Goal: Information Seeking & Learning: Check status

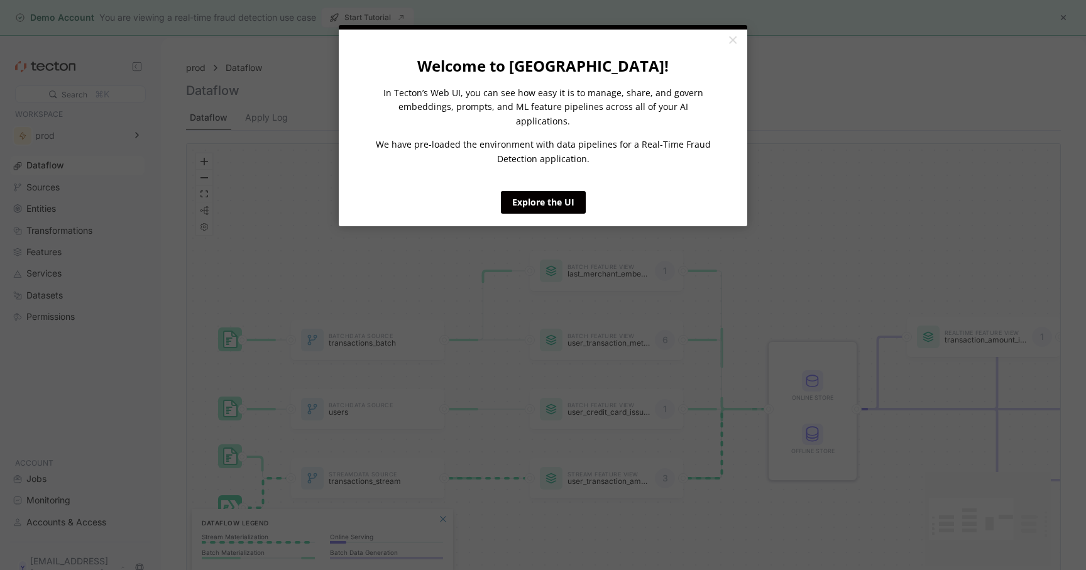
click at [256, 111] on appcues "× Welcome to [GEOGRAPHIC_DATA]! In Tecton’s Web UI, you can see how easy it is …" at bounding box center [543, 285] width 1086 height 570
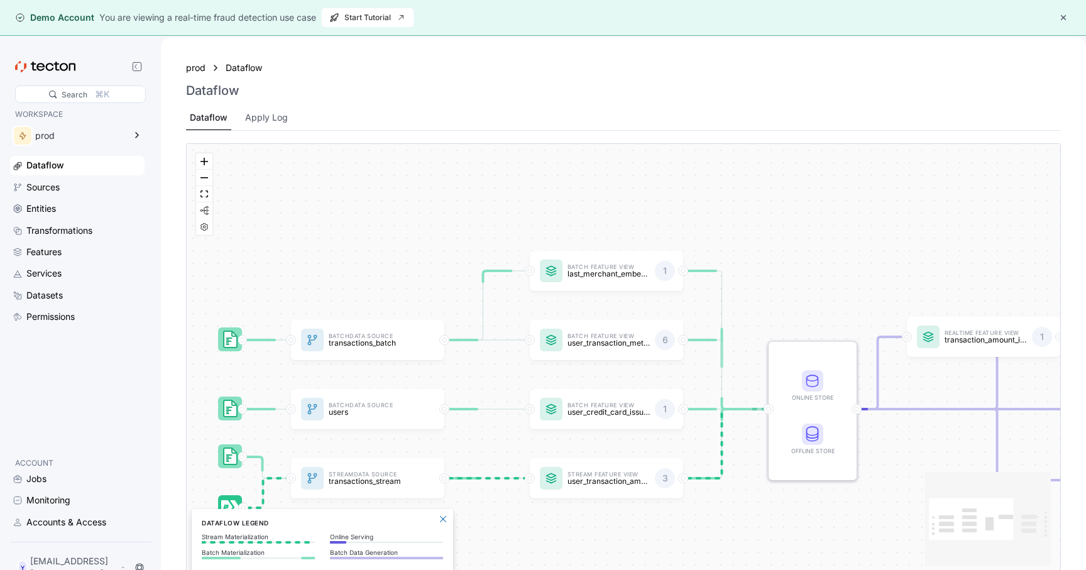
click at [270, 116] on div "Apply Log" at bounding box center [266, 118] width 43 height 14
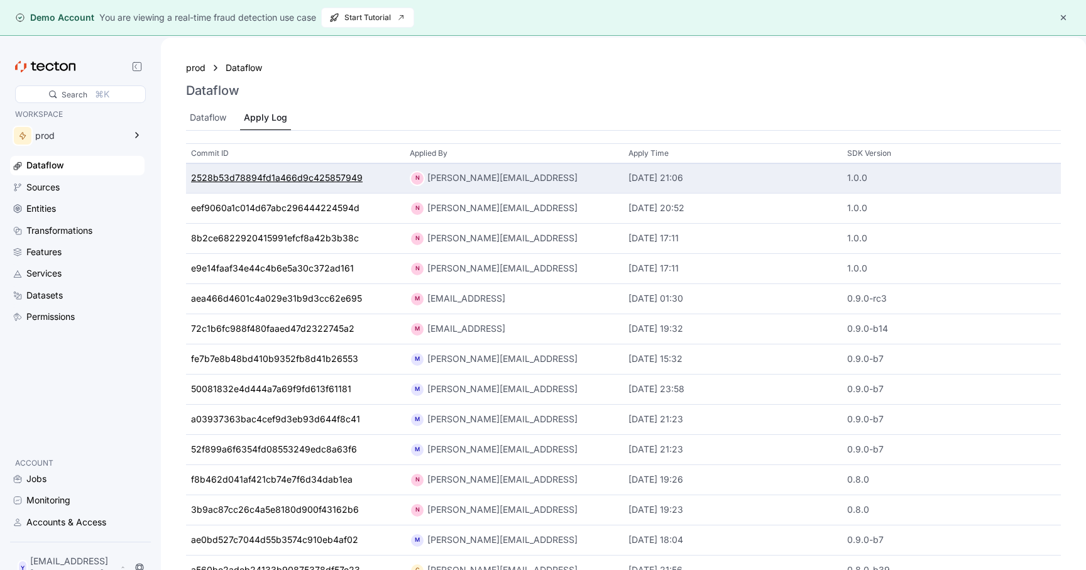
click at [270, 182] on div "2528b53d78894fd1a466d9c425857949" at bounding box center [277, 179] width 172 height 14
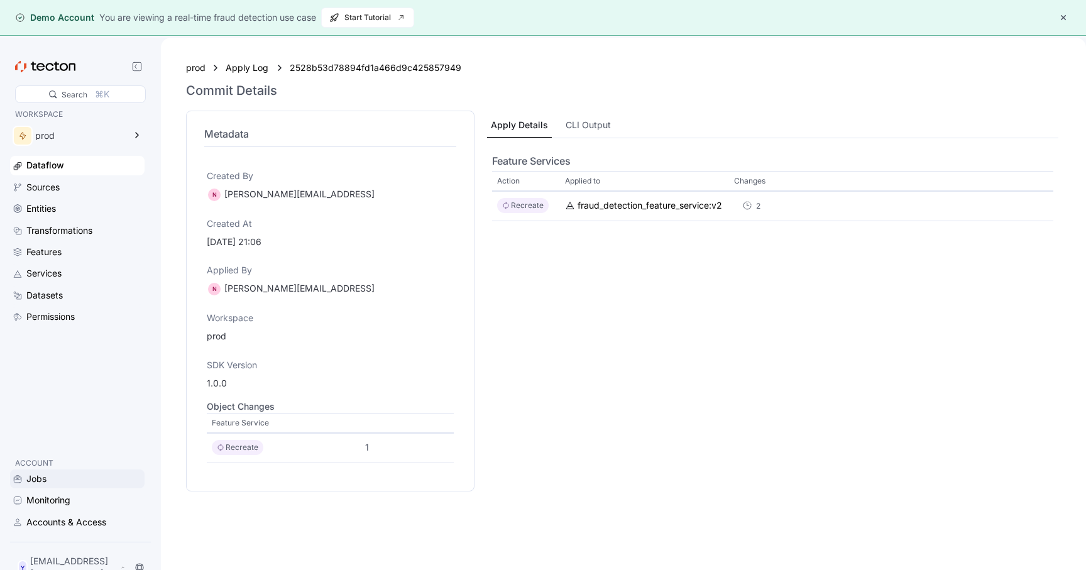
click at [33, 486] on div "Jobs" at bounding box center [36, 479] width 20 height 14
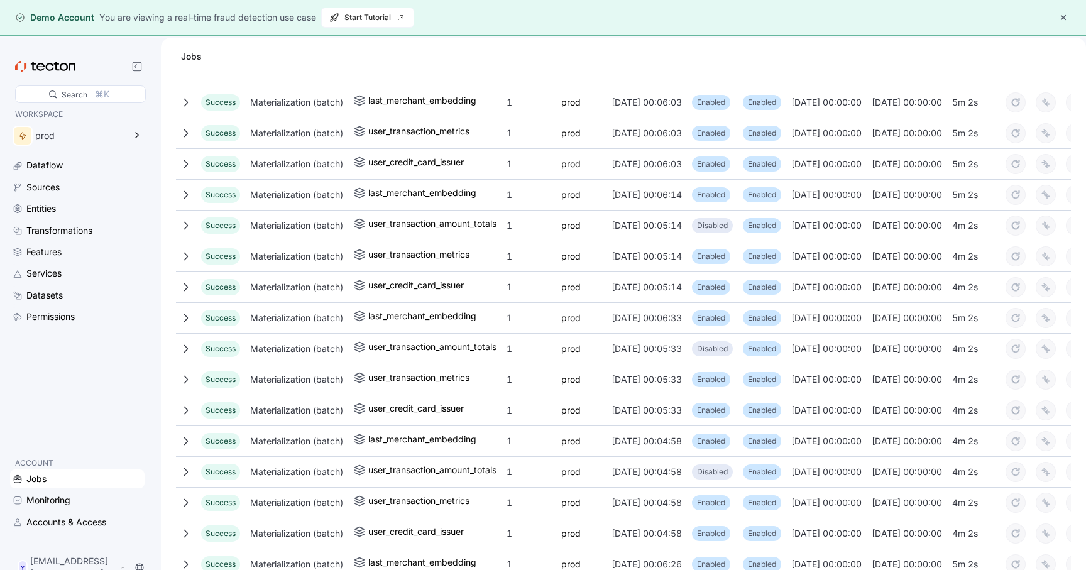
scroll to position [356, 0]
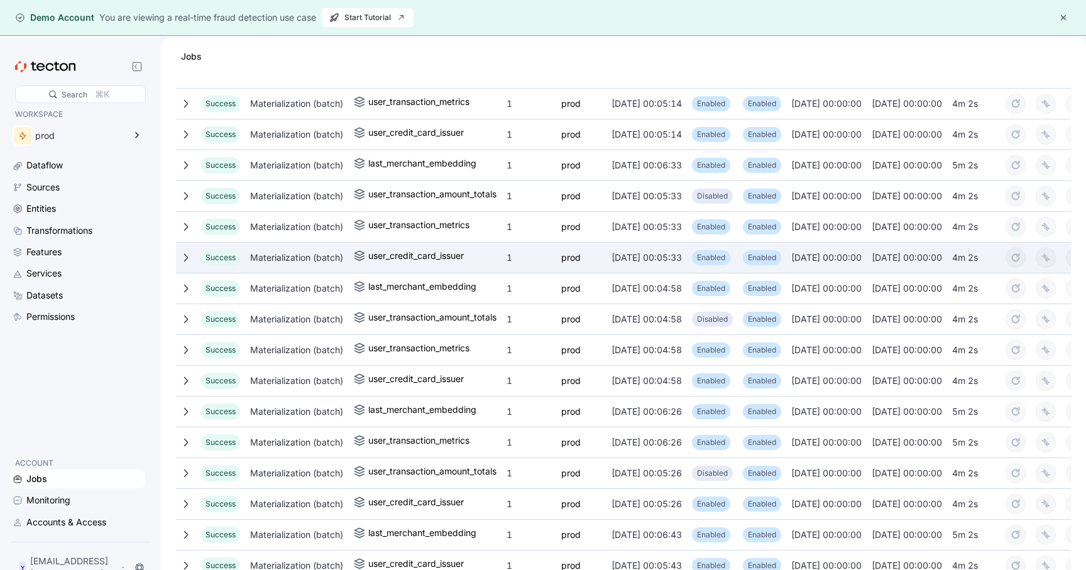
click at [178, 260] on div at bounding box center [186, 258] width 20 height 20
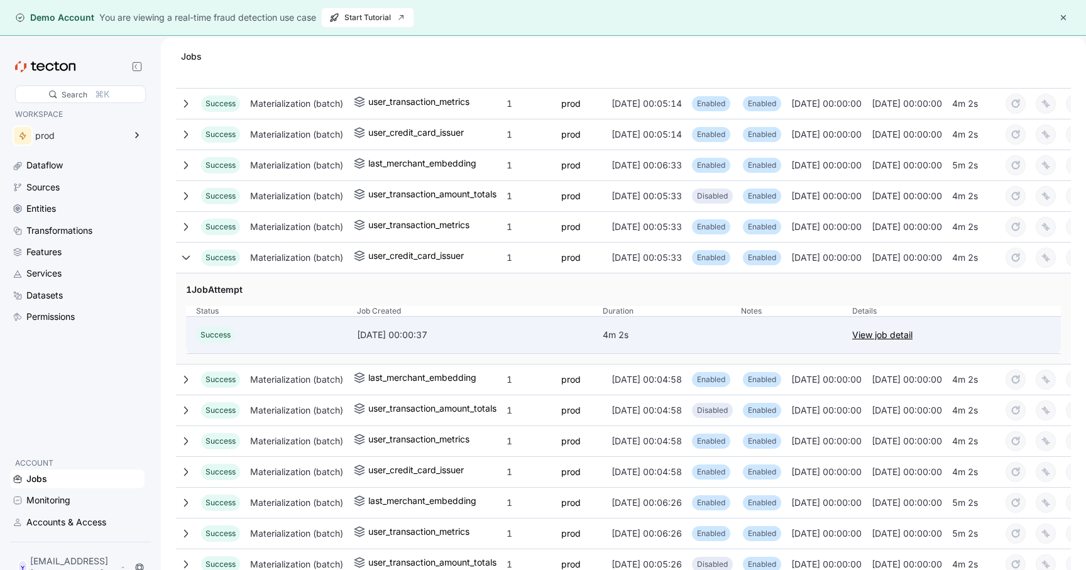
click at [877, 329] on link "View job detail" at bounding box center [882, 334] width 60 height 15
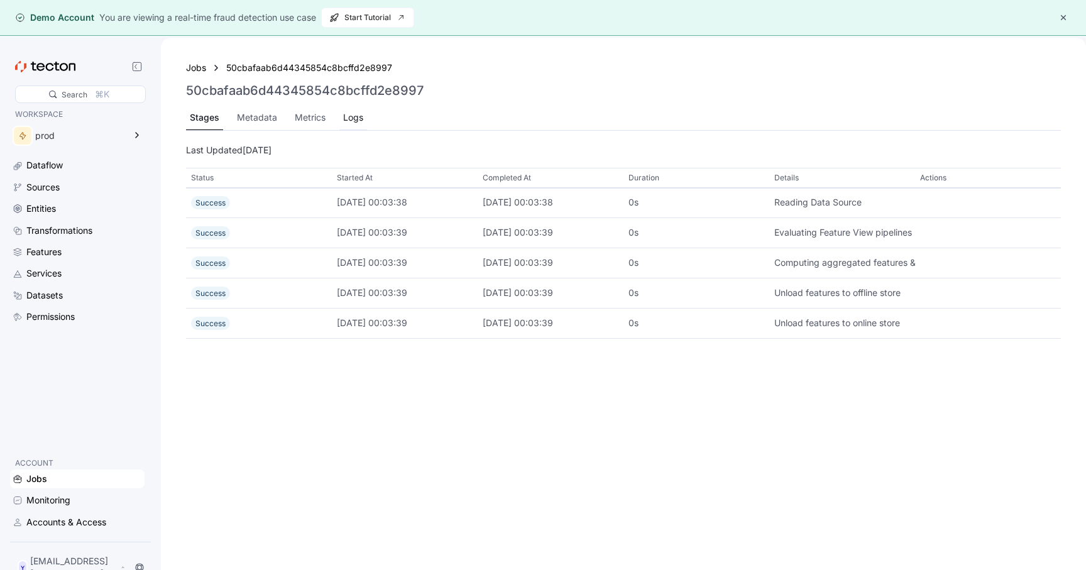
click at [348, 123] on div "Logs" at bounding box center [353, 118] width 20 height 14
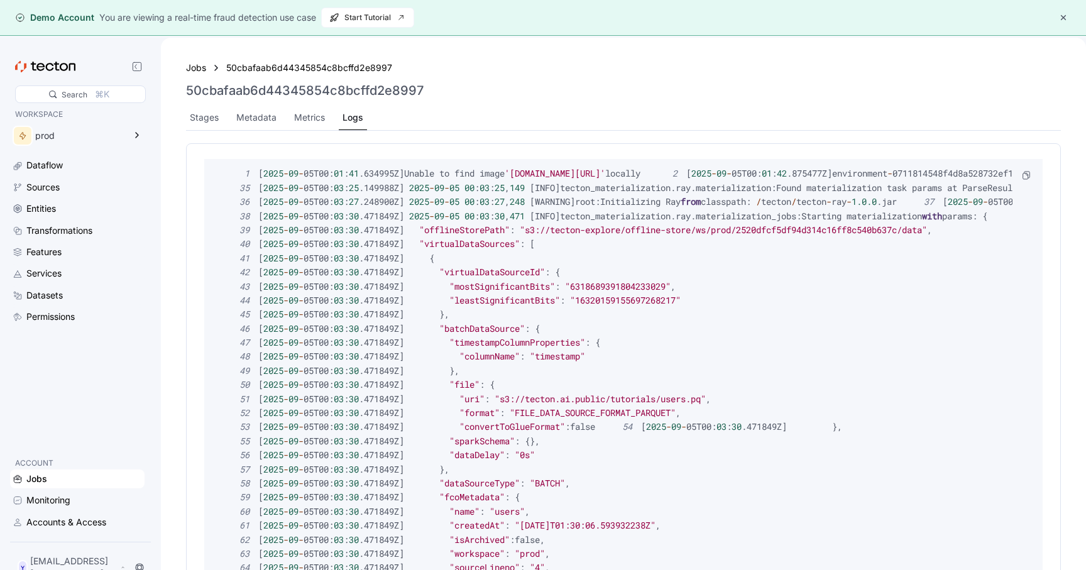
drag, startPoint x: 233, startPoint y: 171, endPoint x: 278, endPoint y: 255, distance: 95.9
drag, startPoint x: 246, startPoint y: 171, endPoint x: 307, endPoint y: 219, distance: 77.3
drag, startPoint x: 256, startPoint y: 175, endPoint x: 290, endPoint y: 224, distance: 60.0
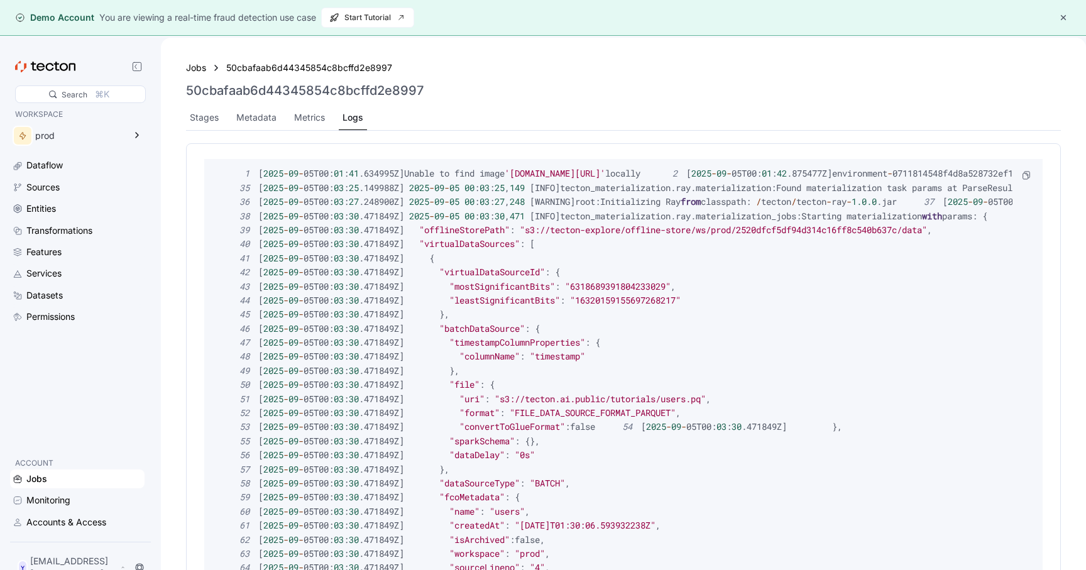
drag, startPoint x: 292, startPoint y: 230, endPoint x: 351, endPoint y: 453, distance: 230.8
drag, startPoint x: 564, startPoint y: 536, endPoint x: 262, endPoint y: 165, distance: 478.8
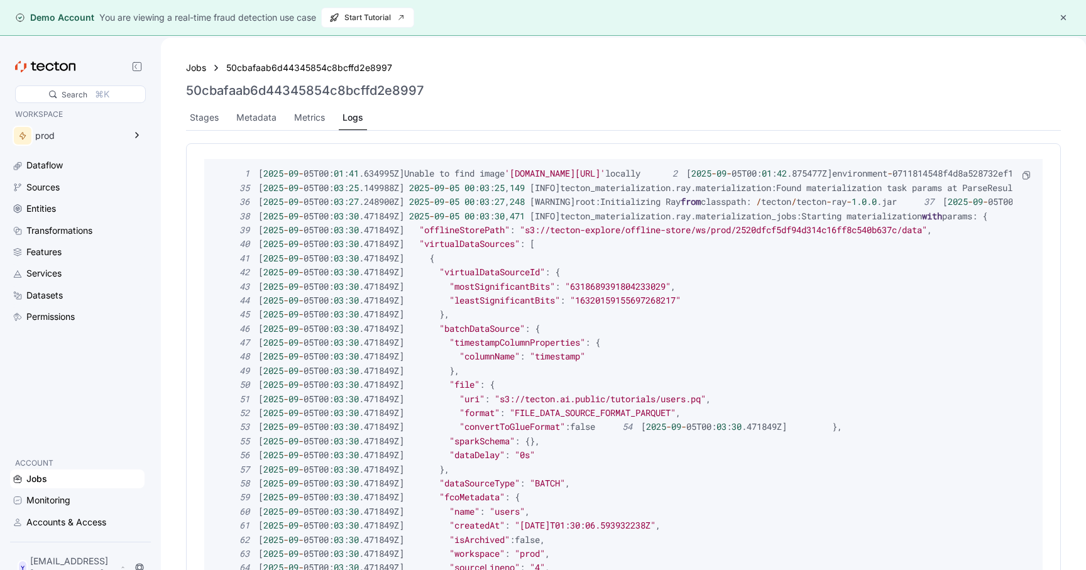
copy code "[ 2025 - 09 - 05T00 : 01 : 41 . 634995Z ] Unable to find image '533267100079.dk…"
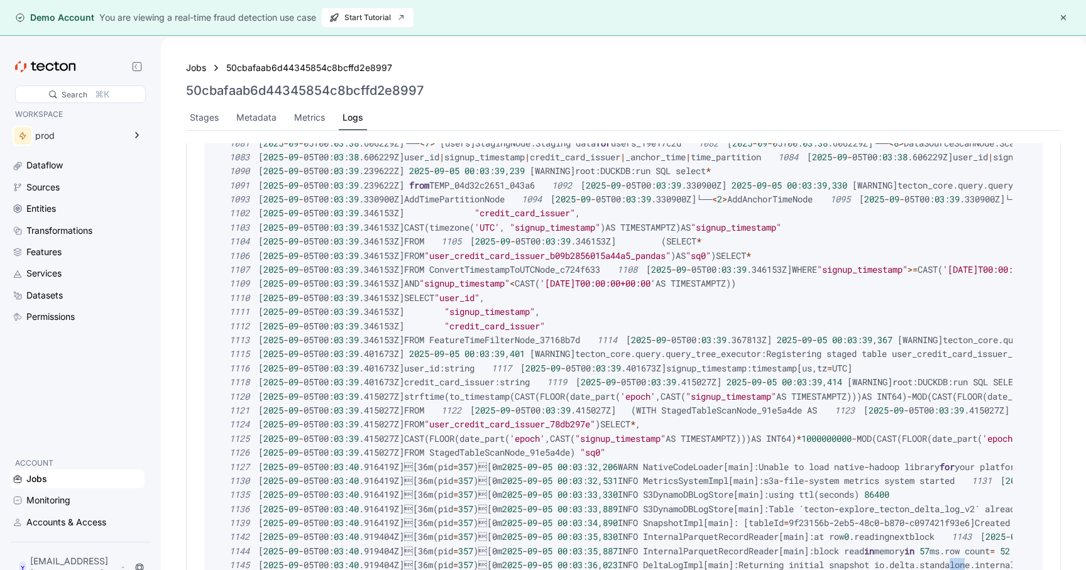
scroll to position [0, 4]
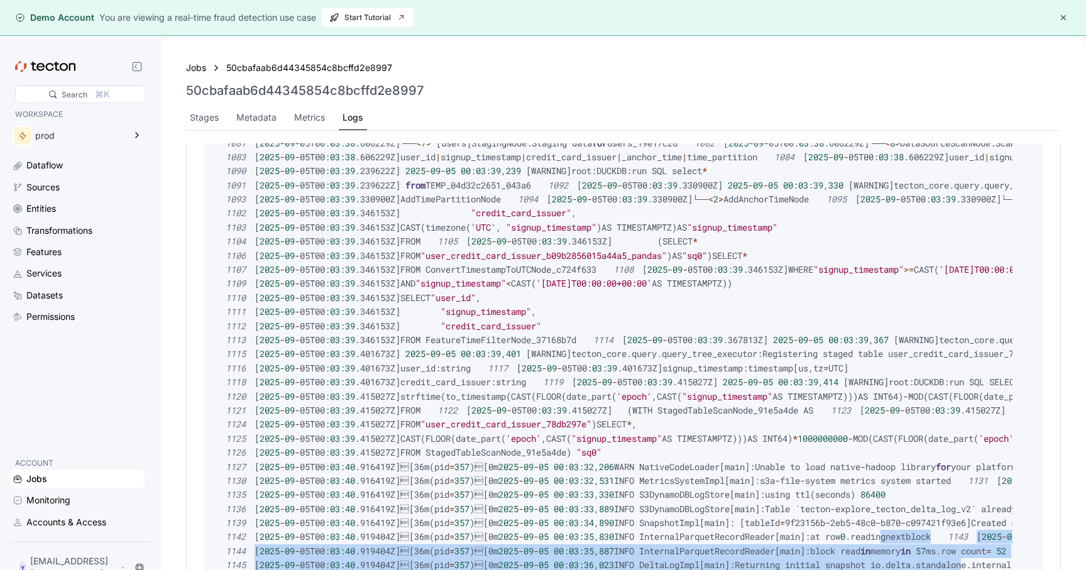
drag, startPoint x: 1013, startPoint y: 562, endPoint x: 931, endPoint y: 527, distance: 89.3
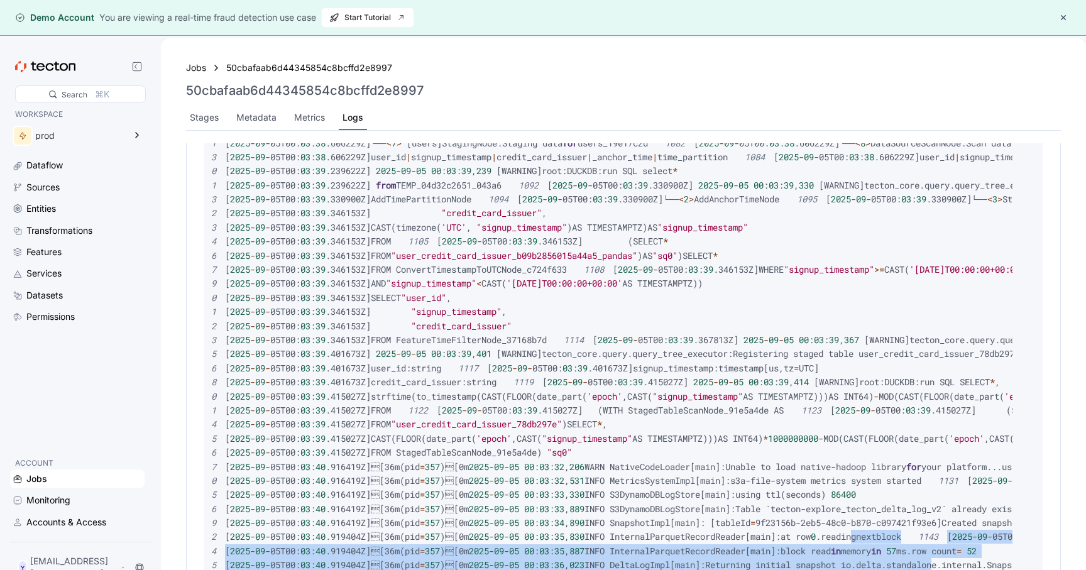
scroll to position [0, 0]
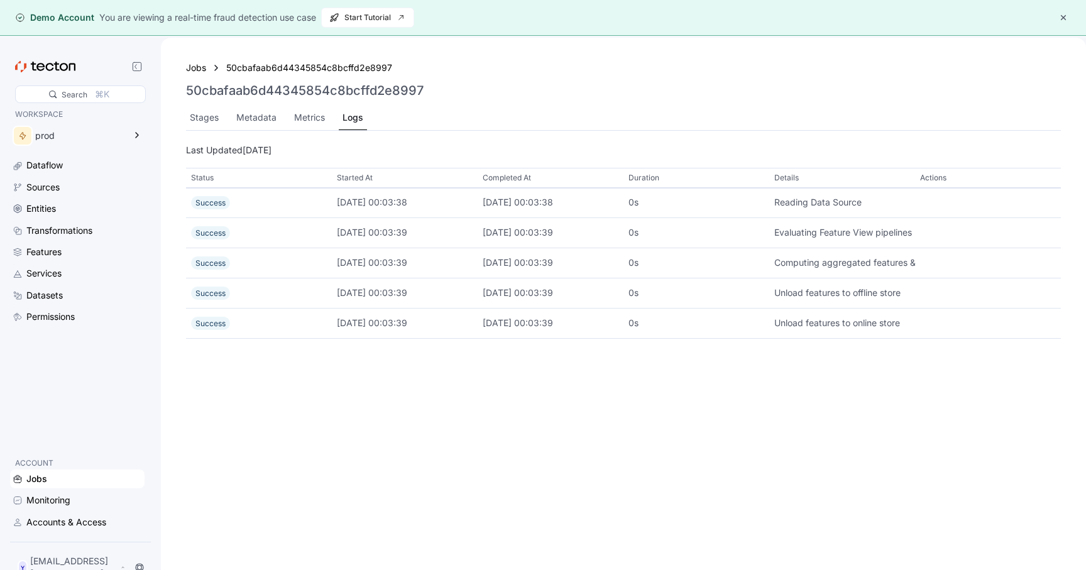
click at [348, 121] on div "Logs" at bounding box center [352, 118] width 21 height 14
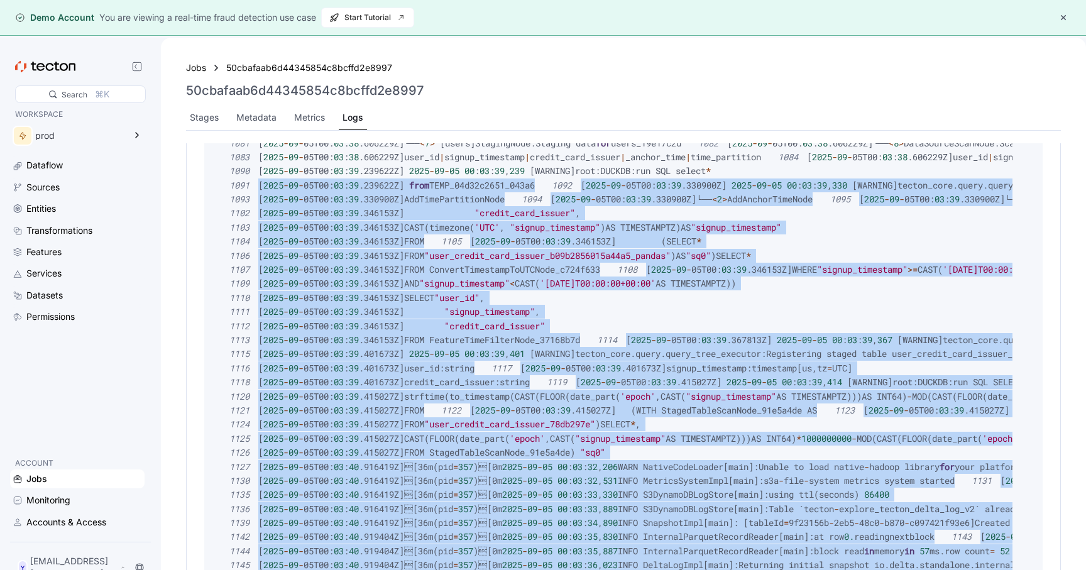
scroll to position [15346, 0]
drag, startPoint x: 438, startPoint y: 561, endPoint x: 239, endPoint y: 170, distance: 439.0
copy code "[ 2025 - 09 - 05T00 : 03 : 39 . 239622Z ] from TEMP_04d32c2651_043a6 1092 [ 202…"
